Goal: Information Seeking & Learning: Learn about a topic

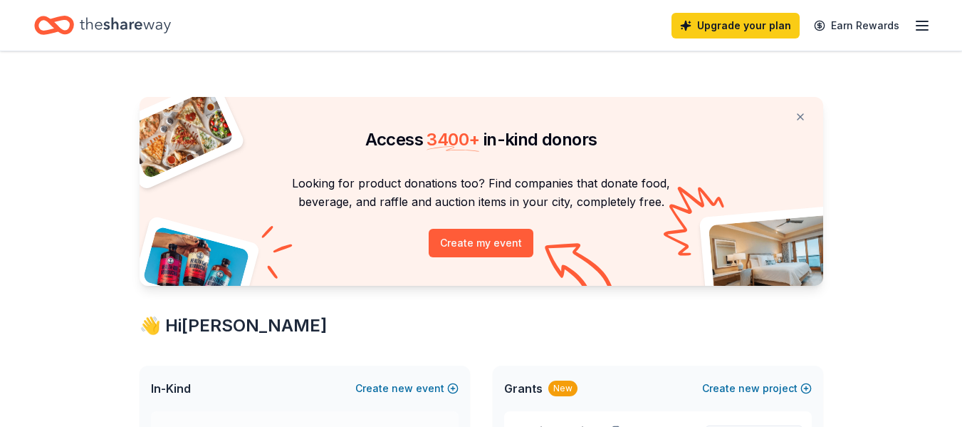
click at [952, 416] on div at bounding box center [952, 416] width 0 height 0
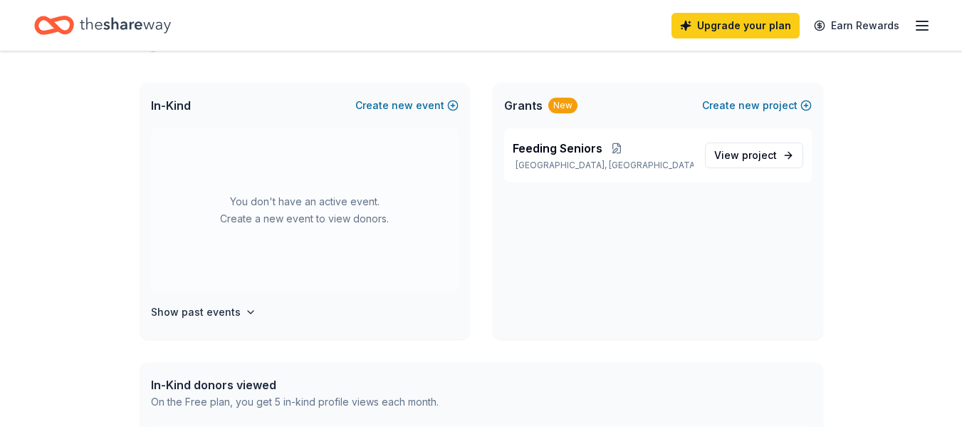
scroll to position [285, 0]
click at [564, 152] on span "Feeding Seniors" at bounding box center [558, 145] width 90 height 17
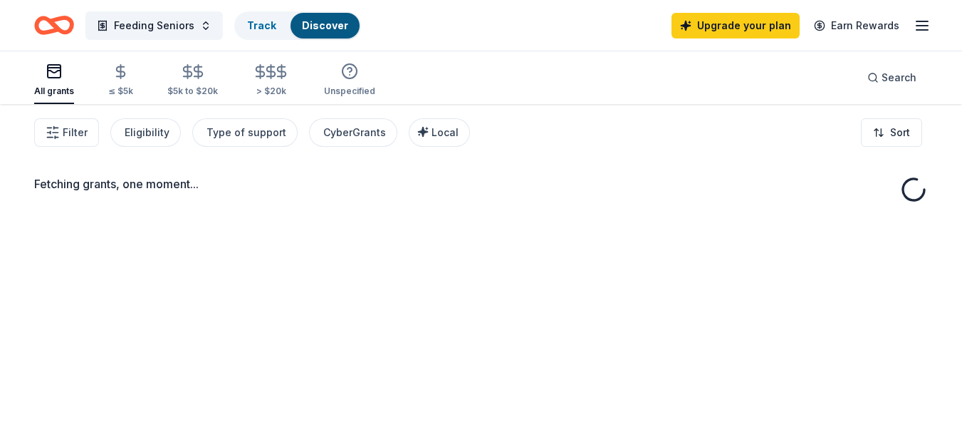
click at [755, 159] on div "Feeding Seniors Track Discover Upgrade your plan Earn Rewards All grants ≤ $5k …" at bounding box center [481, 265] width 962 height 531
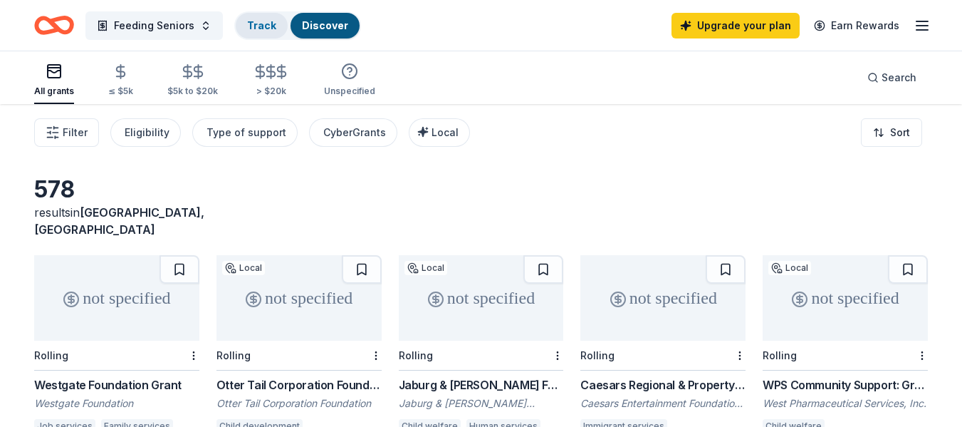
click at [254, 25] on link "Track" at bounding box center [261, 25] width 29 height 12
click at [162, 27] on span "Feeding Seniors" at bounding box center [154, 25] width 80 height 17
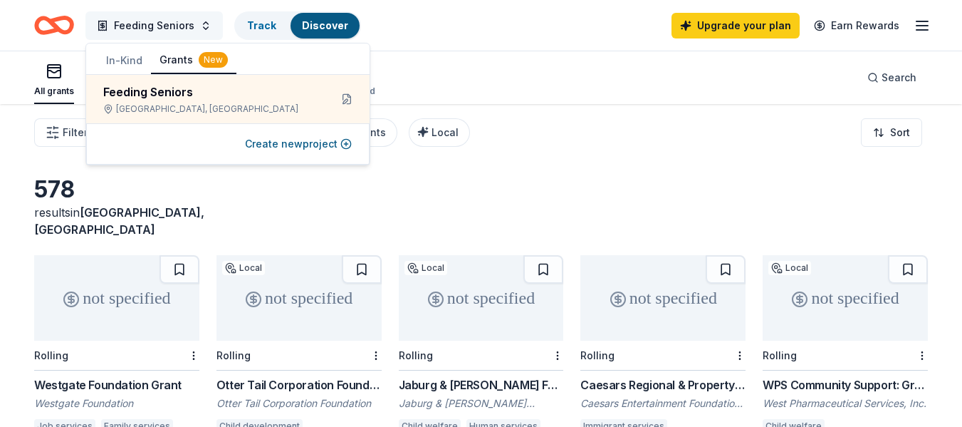
scroll to position [1, 0]
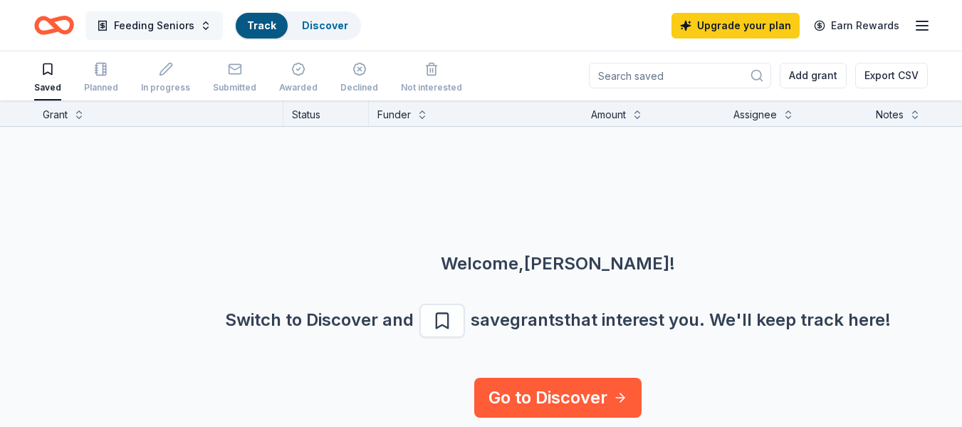
click at [155, 27] on span "Feeding Seniors" at bounding box center [154, 25] width 80 height 17
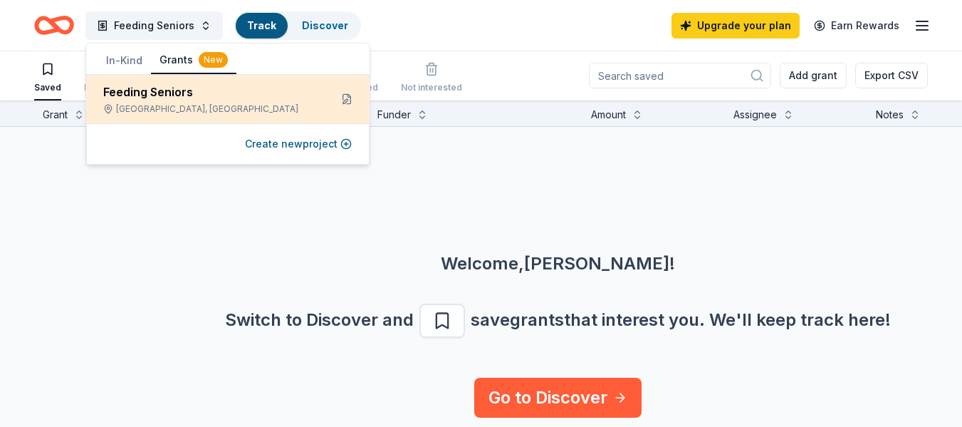
click at [180, 101] on div "Feeding Seniors [GEOGRAPHIC_DATA], [GEOGRAPHIC_DATA]" at bounding box center [210, 98] width 215 height 31
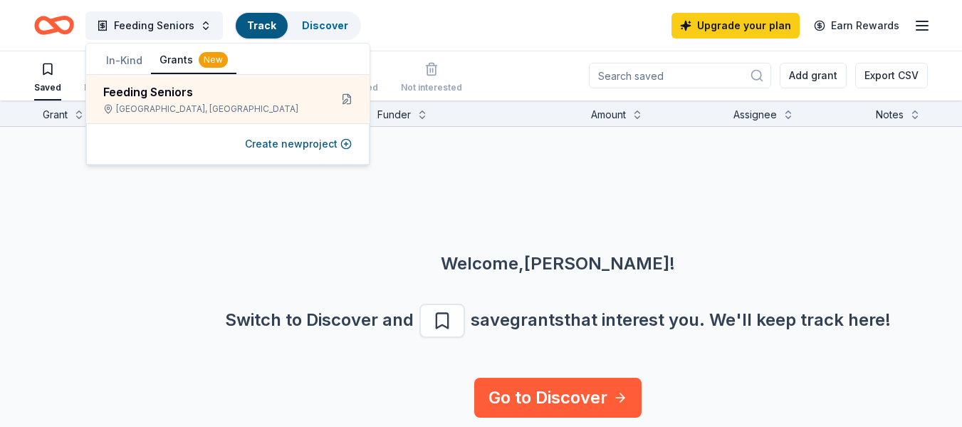
click at [174, 61] on button "Grants New" at bounding box center [193, 60] width 85 height 27
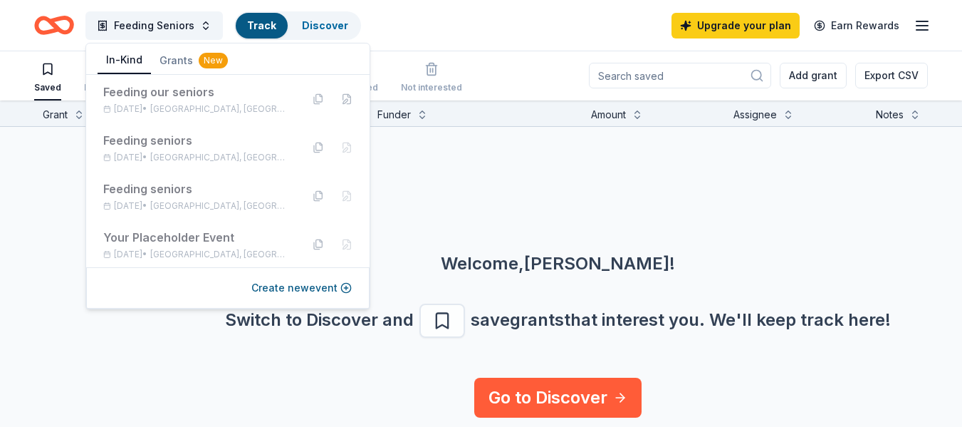
click at [135, 58] on button "In-Kind" at bounding box center [124, 60] width 53 height 27
click at [127, 56] on button "In-Kind" at bounding box center [124, 60] width 53 height 27
click at [132, 58] on button "In-Kind" at bounding box center [124, 60] width 53 height 27
click at [123, 56] on button "In-Kind" at bounding box center [124, 60] width 53 height 27
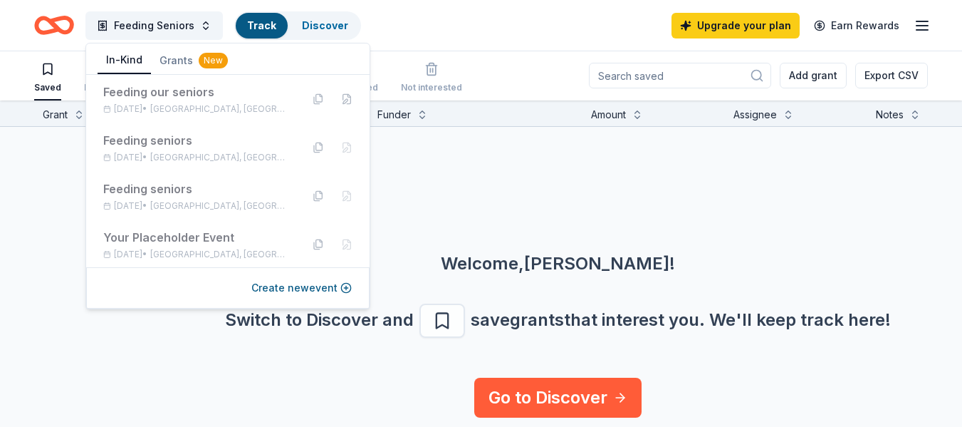
click at [132, 58] on button "In-Kind" at bounding box center [124, 60] width 53 height 27
drag, startPoint x: 132, startPoint y: 63, endPoint x: 177, endPoint y: 61, distance: 45.6
click at [135, 62] on button "In-Kind" at bounding box center [124, 60] width 53 height 27
click at [325, 28] on link "Discover" at bounding box center [325, 25] width 46 height 12
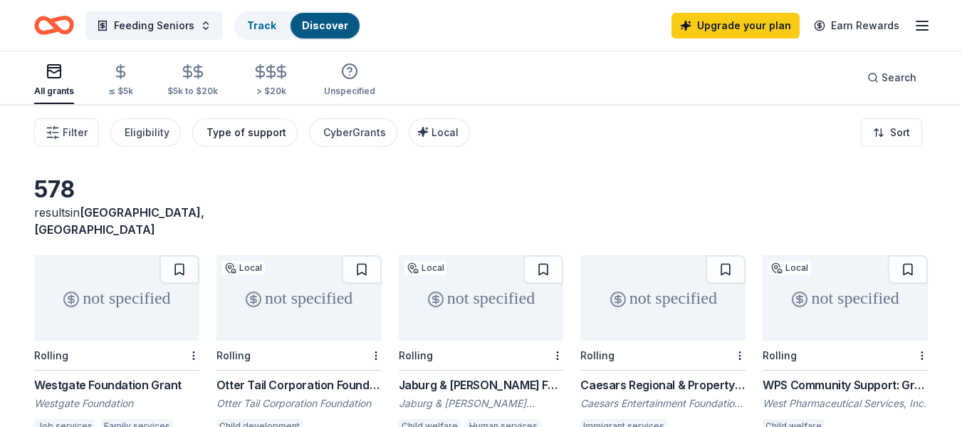
click at [246, 138] on div "Type of support" at bounding box center [247, 132] width 80 height 17
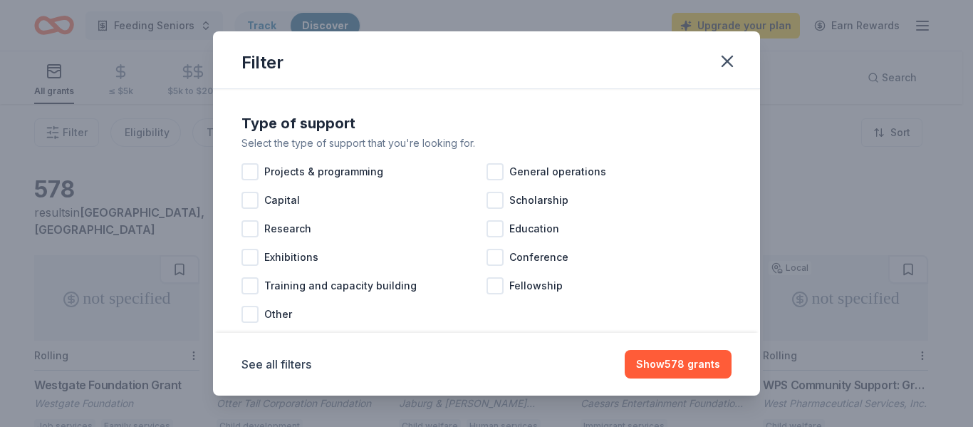
drag, startPoint x: 751, startPoint y: 56, endPoint x: 565, endPoint y: 136, distance: 203.2
click at [594, 121] on div "Filter Type of support Select the type of support that you're looking for. Proj…" at bounding box center [486, 212] width 547 height 363
click at [494, 174] on div at bounding box center [494, 171] width 17 height 17
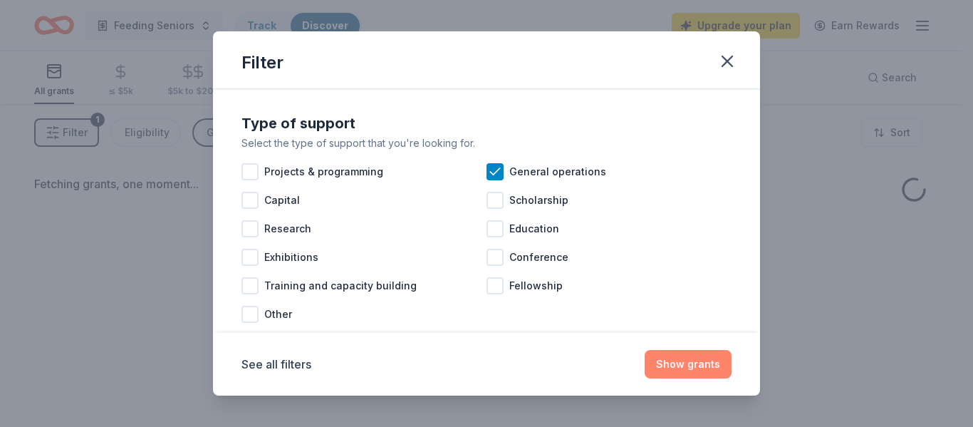
click at [694, 365] on button "Show grants" at bounding box center [688, 364] width 87 height 28
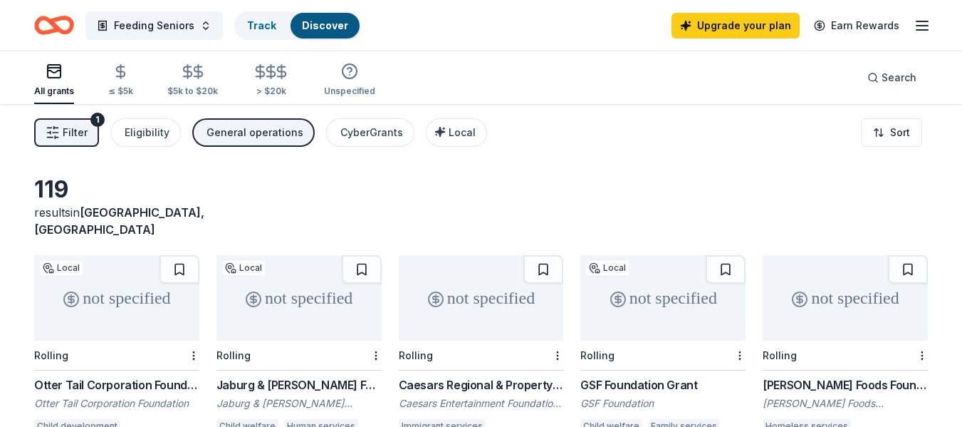
click at [51, 78] on rect "button" at bounding box center [54, 71] width 13 height 13
click at [263, 28] on link "Track" at bounding box center [261, 25] width 29 height 12
click at [162, 21] on span "Feeding Seniors" at bounding box center [154, 25] width 80 height 17
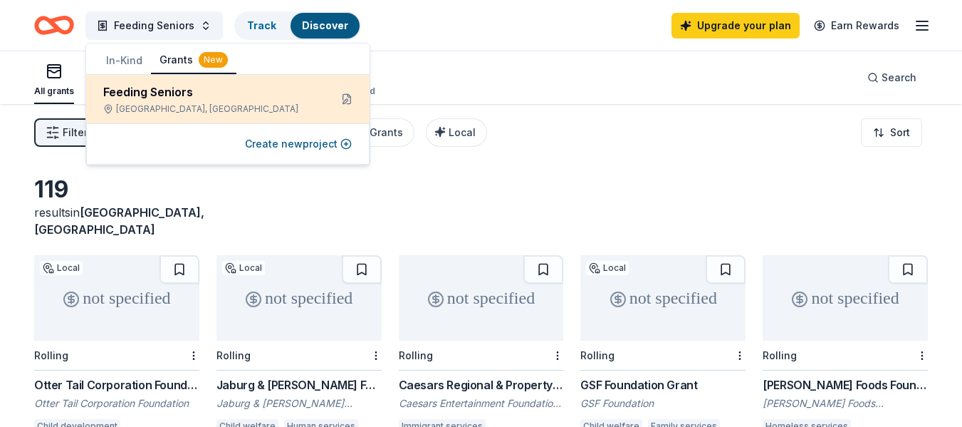
scroll to position [1, 0]
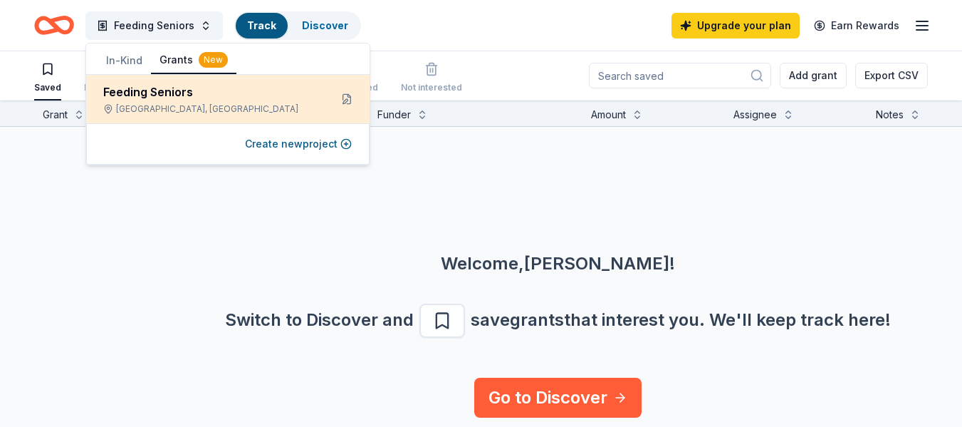
click at [217, 87] on div "Feeding Seniors" at bounding box center [210, 91] width 215 height 17
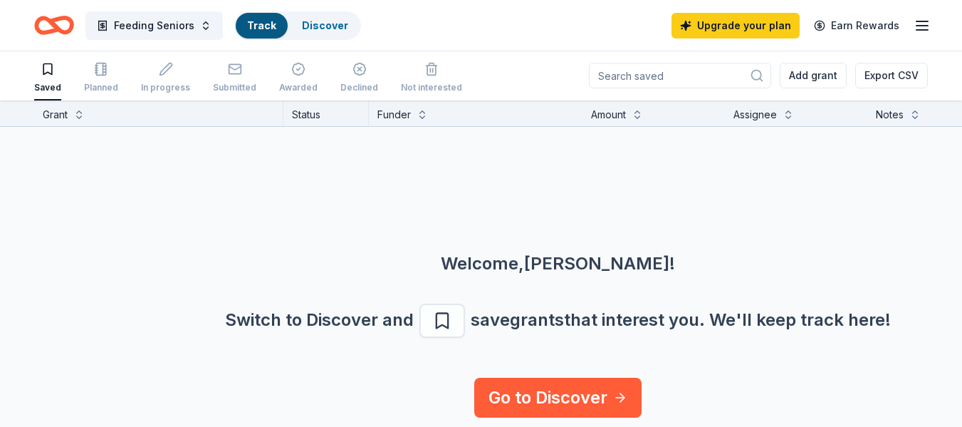
click at [261, 27] on link "Track" at bounding box center [261, 25] width 29 height 12
click at [333, 33] on div "Discover" at bounding box center [325, 26] width 69 height 26
click at [338, 31] on div "Discover" at bounding box center [325, 26] width 69 height 26
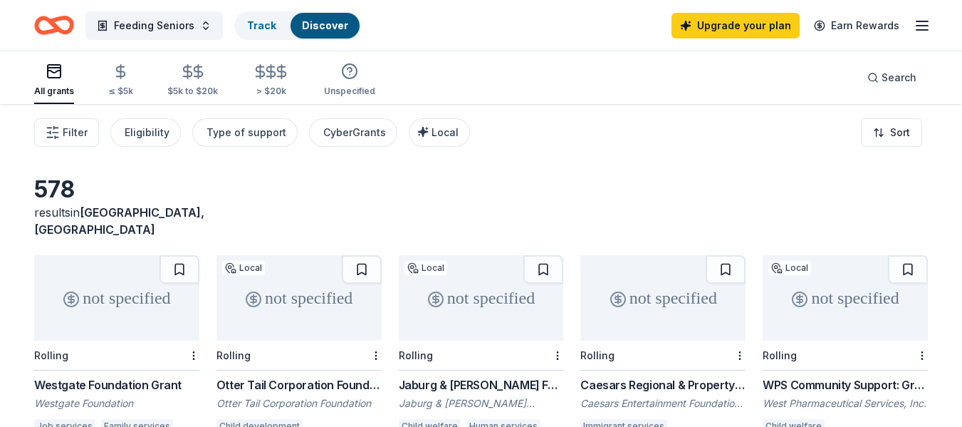
click at [57, 78] on rect "button" at bounding box center [54, 71] width 13 height 13
click at [62, 132] on button "Filter" at bounding box center [66, 132] width 65 height 28
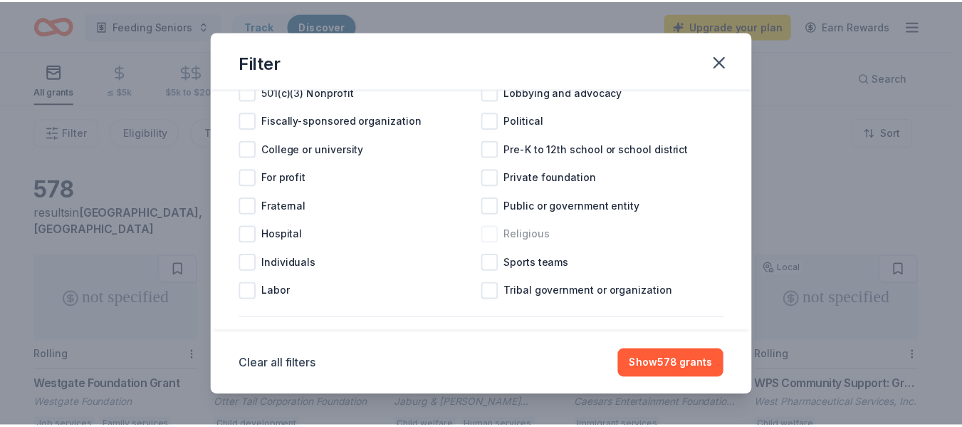
scroll to position [214, 0]
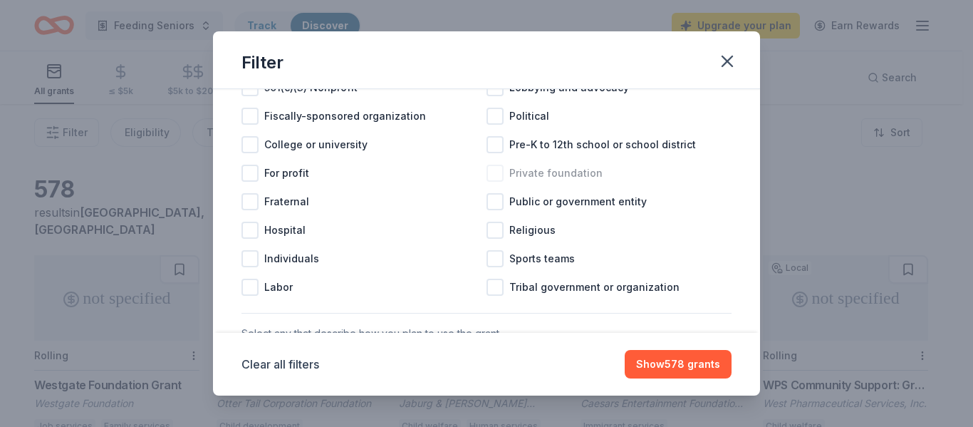
click at [490, 182] on div at bounding box center [494, 173] width 17 height 17
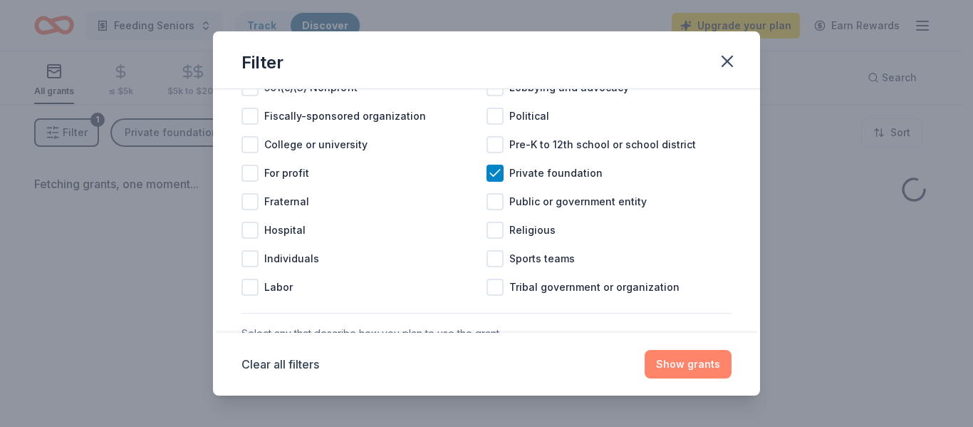
click at [691, 364] on button "Show grants" at bounding box center [688, 364] width 87 height 28
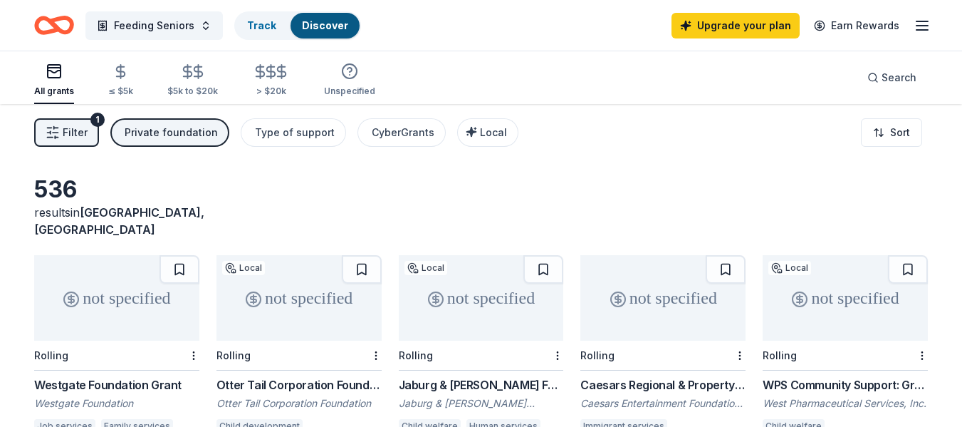
scroll to position [71, 0]
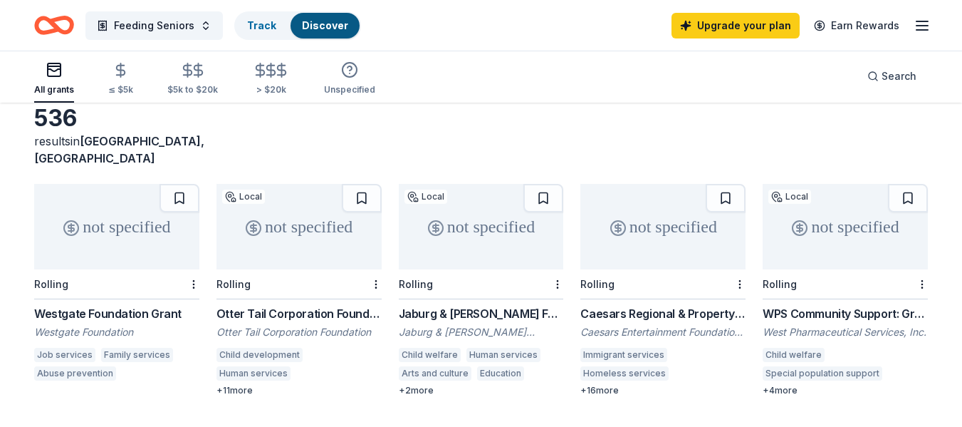
click at [96, 211] on div "not specified" at bounding box center [116, 226] width 165 height 85
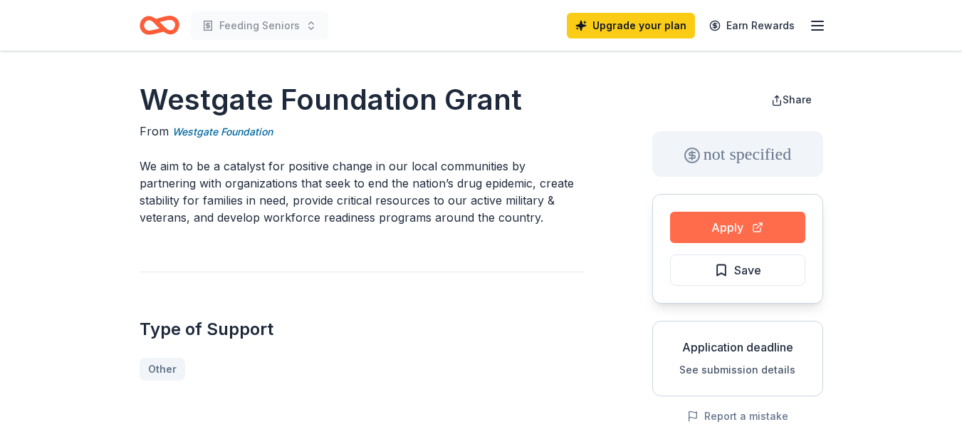
click at [726, 229] on button "Apply" at bounding box center [737, 227] width 135 height 31
click at [814, 26] on line "button" at bounding box center [817, 26] width 11 height 0
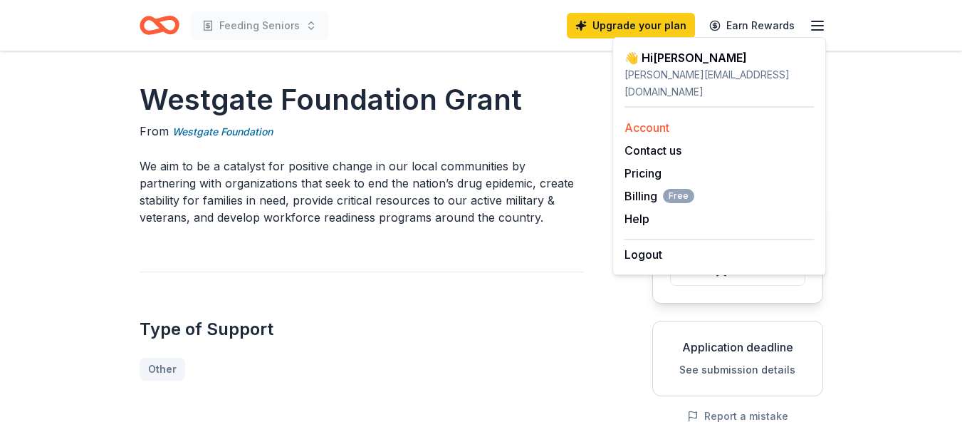
click at [647, 120] on link "Account" at bounding box center [647, 127] width 45 height 14
click at [650, 120] on link "Account" at bounding box center [647, 127] width 45 height 14
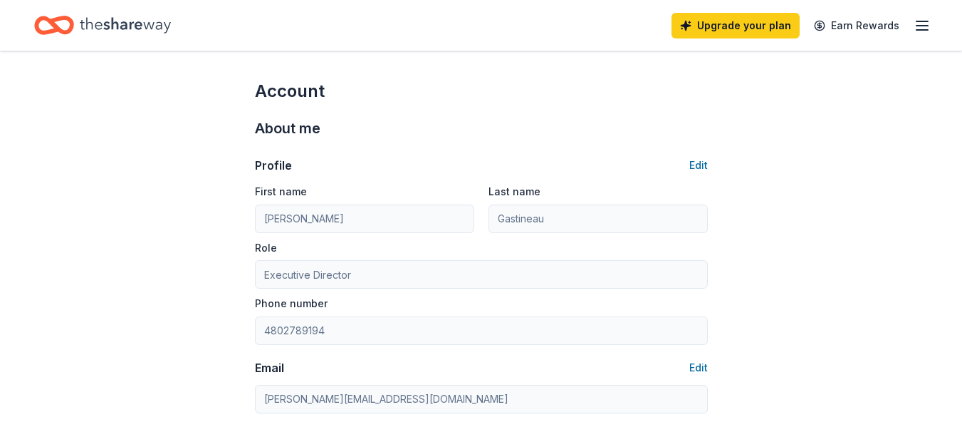
click at [919, 23] on icon "button" at bounding box center [922, 25] width 17 height 17
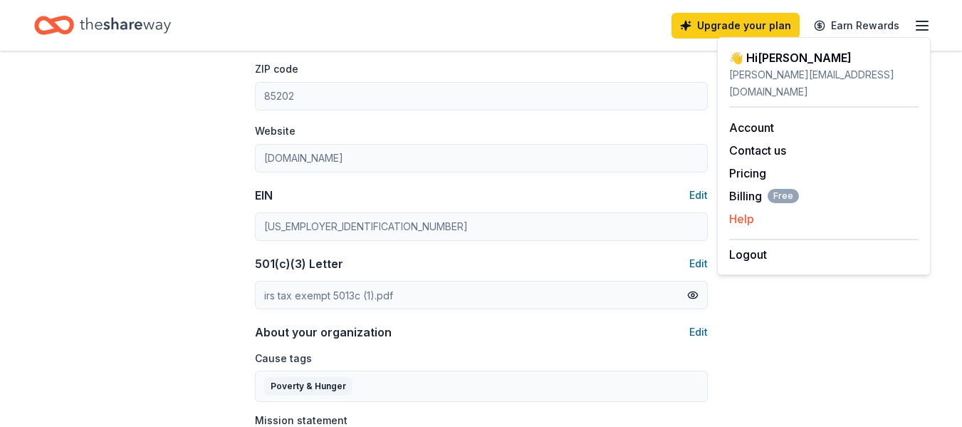
scroll to position [641, 0]
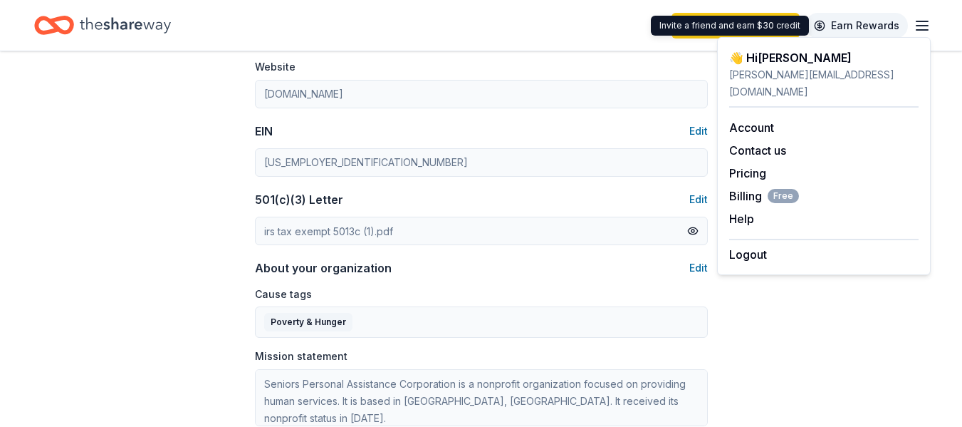
click at [888, 22] on link "Earn Rewards" at bounding box center [857, 26] width 103 height 26
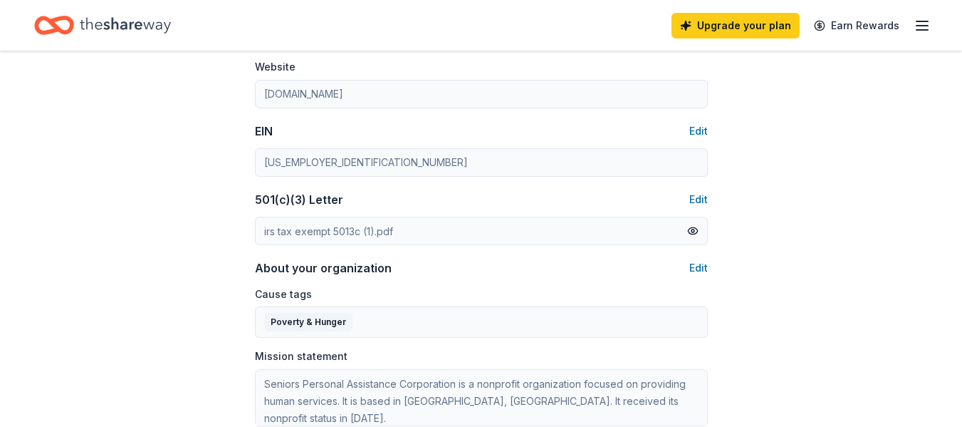
click at [914, 21] on icon "button" at bounding box center [922, 25] width 17 height 17
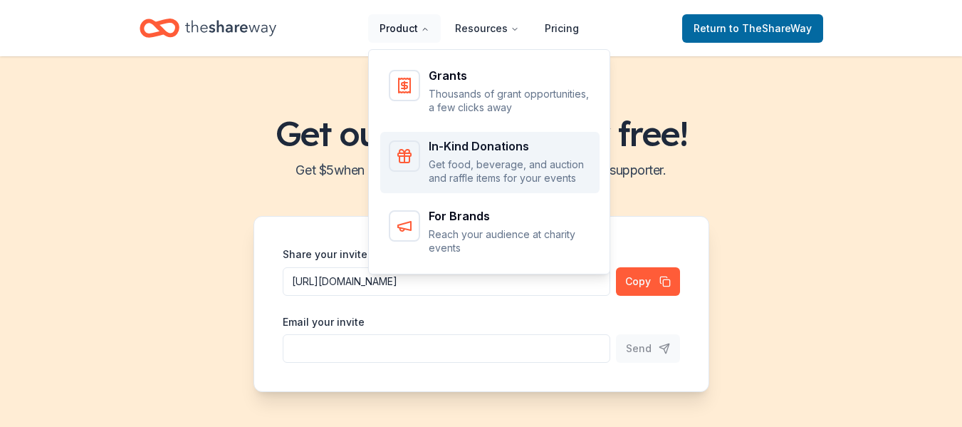
drag, startPoint x: 390, startPoint y: 31, endPoint x: 418, endPoint y: 155, distance: 127.2
click at [418, 45] on nav "Product Resources Pricing Grants Thousands of grant opportunities, a few clicks…" at bounding box center [479, 27] width 222 height 33
click at [418, 155] on div "Main" at bounding box center [404, 155] width 31 height 31
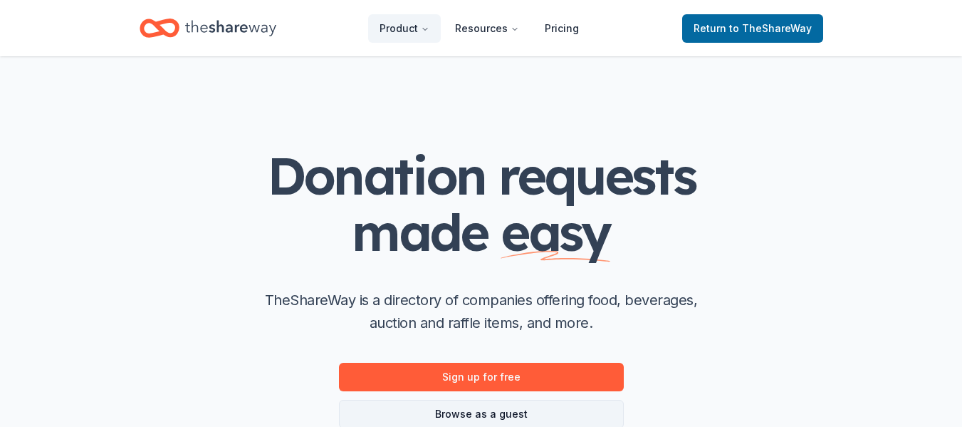
scroll to position [214, 0]
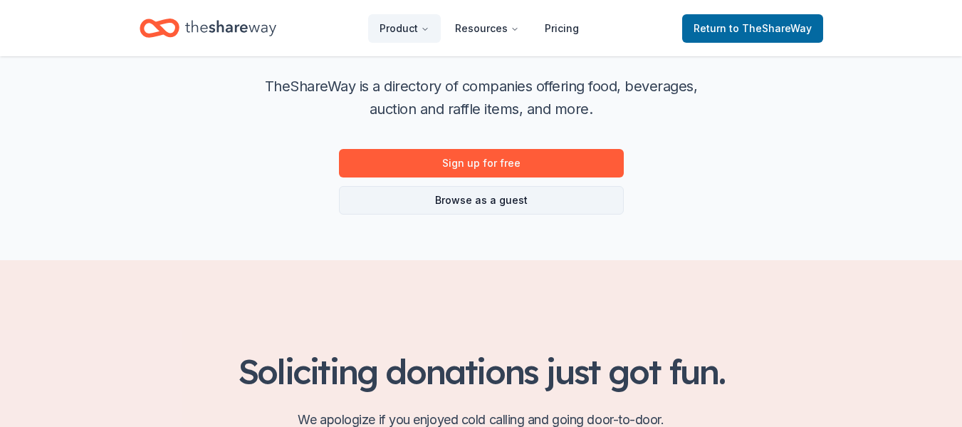
click at [491, 195] on link "Browse as a guest" at bounding box center [481, 200] width 285 height 28
click at [491, 198] on link "Browse as a guest" at bounding box center [481, 200] width 285 height 28
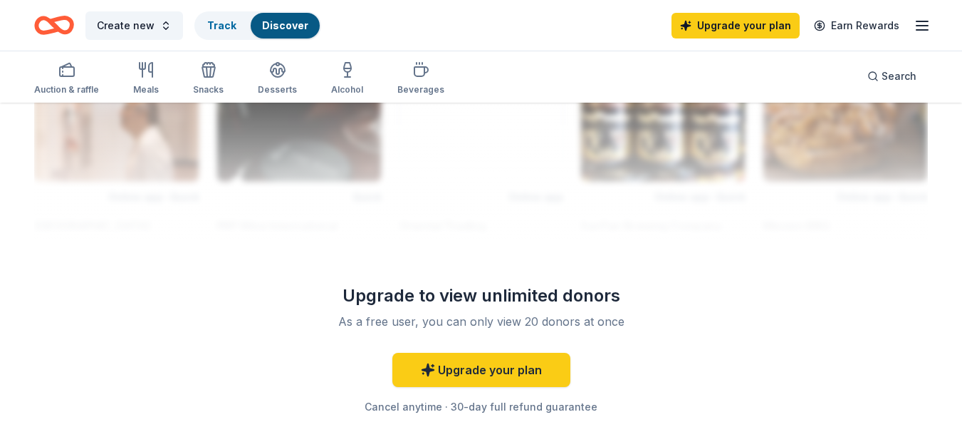
scroll to position [1353, 0]
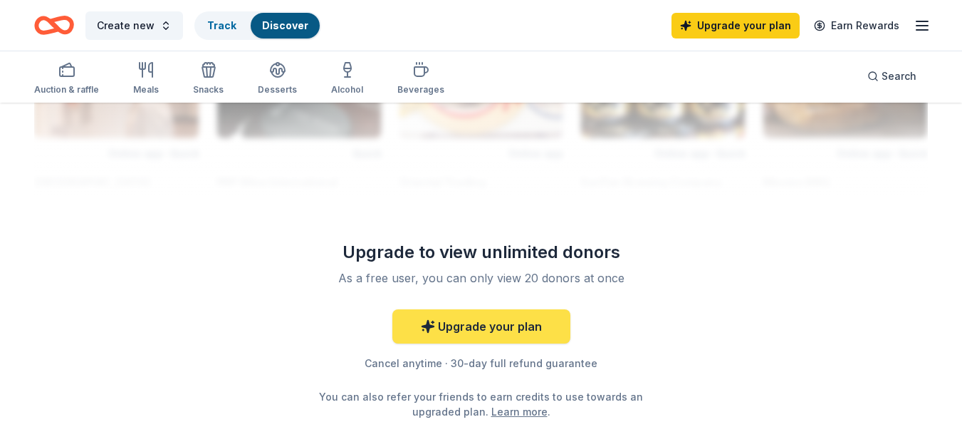
click at [540, 332] on link "Upgrade your plan" at bounding box center [481, 326] width 178 height 34
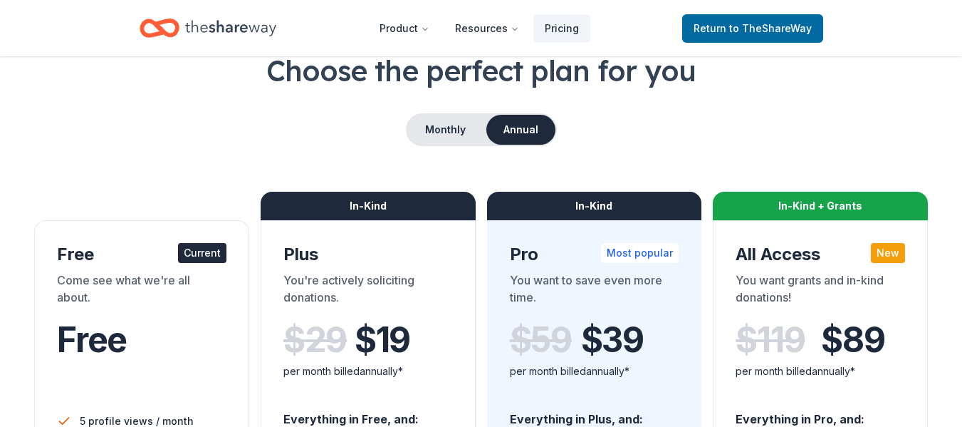
scroll to position [71, 0]
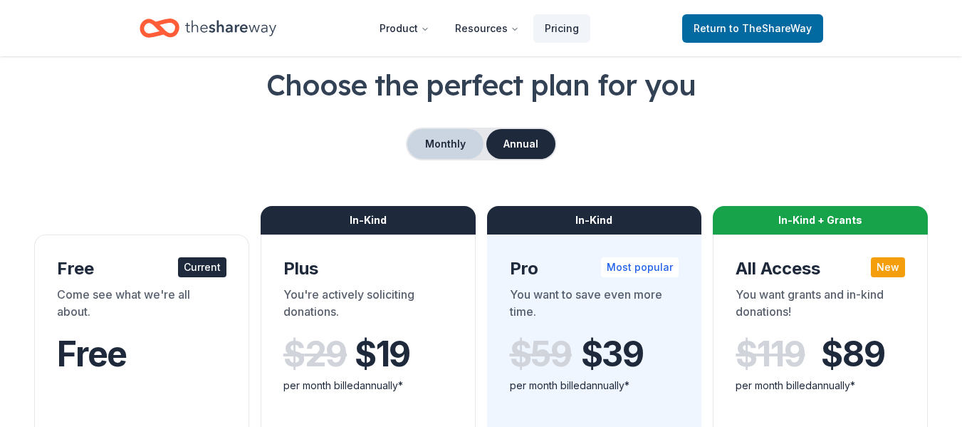
click at [452, 145] on button "Monthly" at bounding box center [445, 144] width 76 height 30
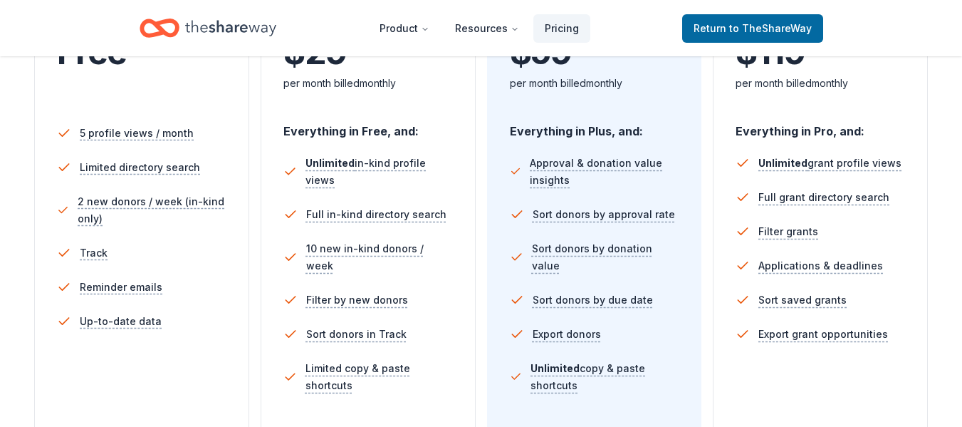
scroll to position [356, 0]
